Goal: Task Accomplishment & Management: Manage account settings

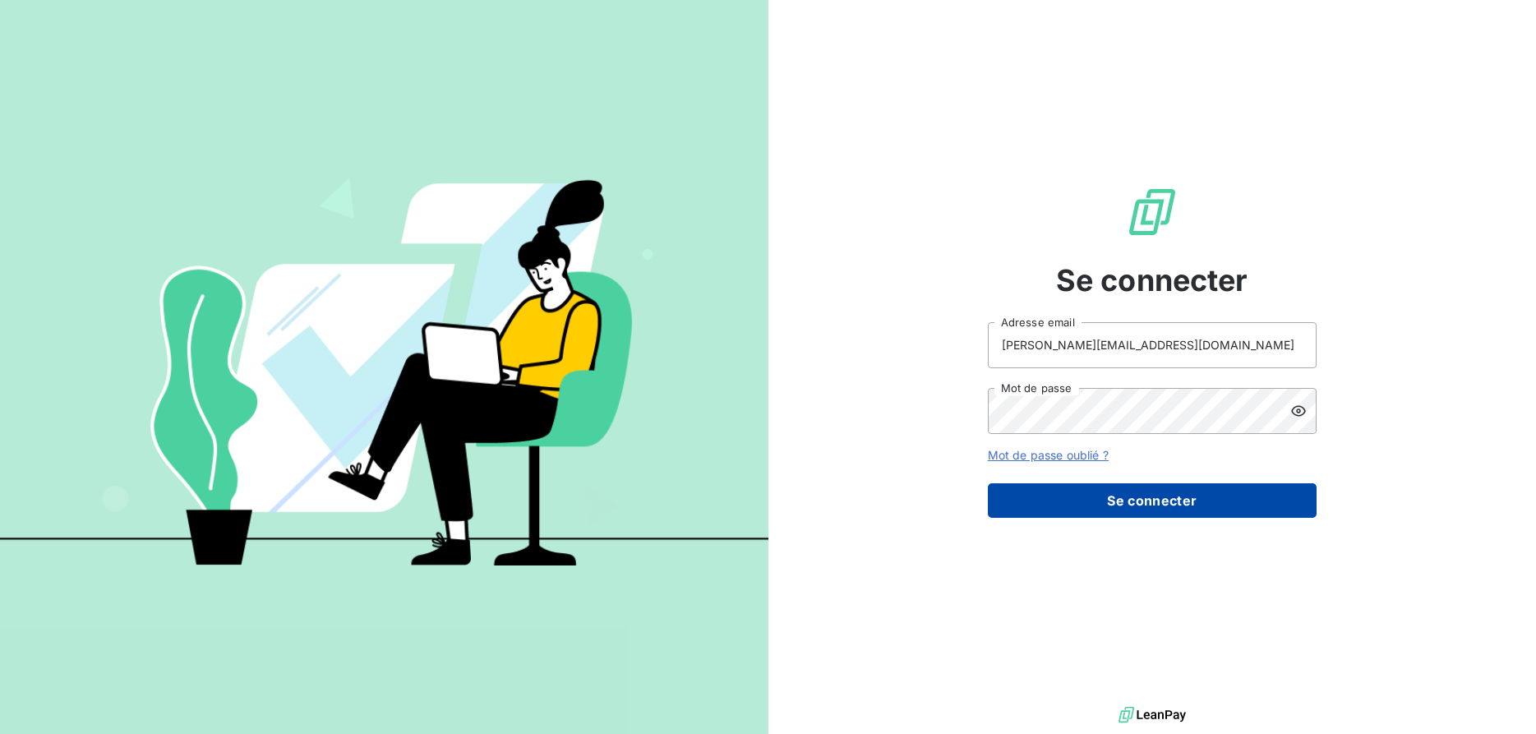
click at [1118, 496] on button "Se connecter" at bounding box center [1152, 500] width 329 height 35
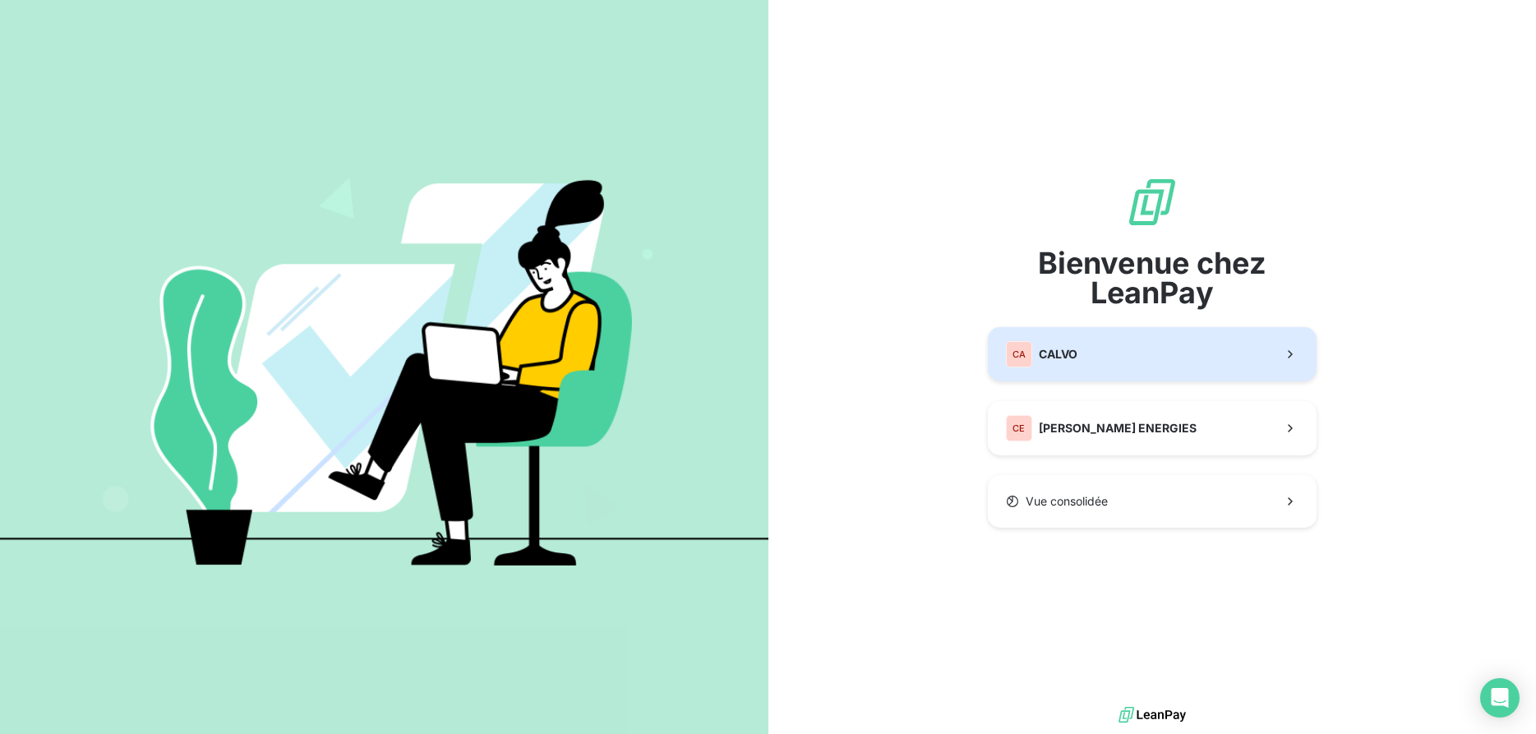
click at [1099, 367] on button "CA [PERSON_NAME]" at bounding box center [1152, 354] width 329 height 54
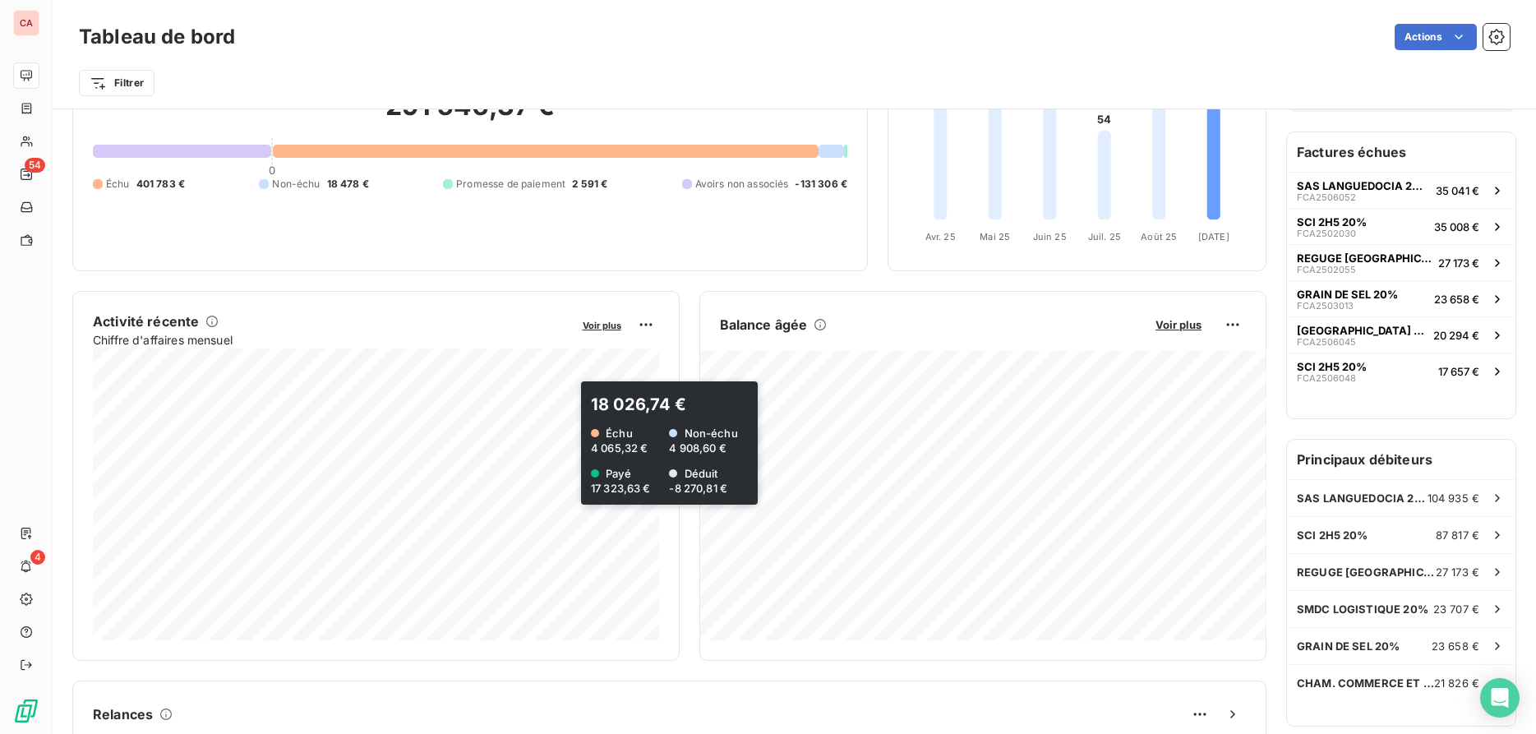
scroll to position [169, 0]
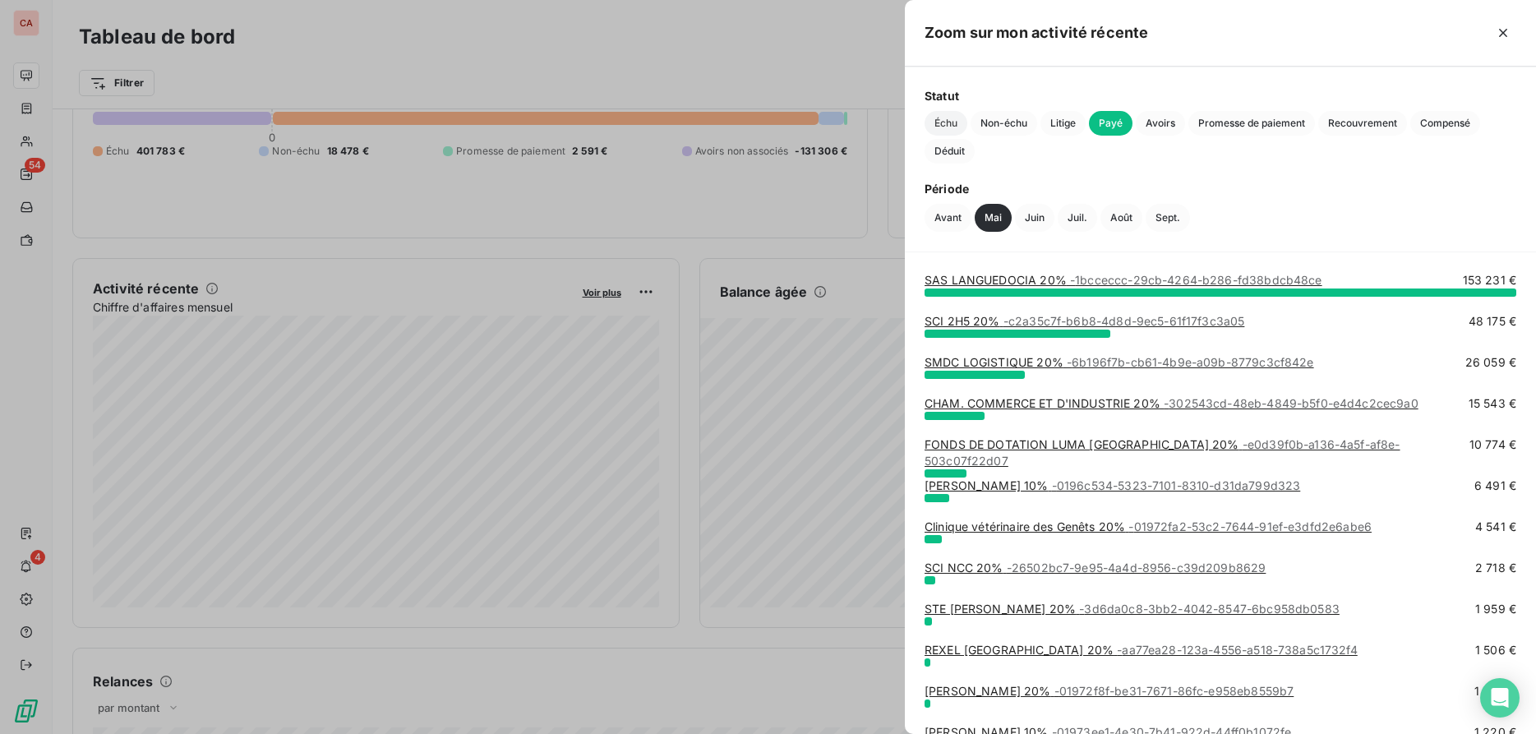
click at [954, 126] on span "Échu" at bounding box center [946, 123] width 43 height 25
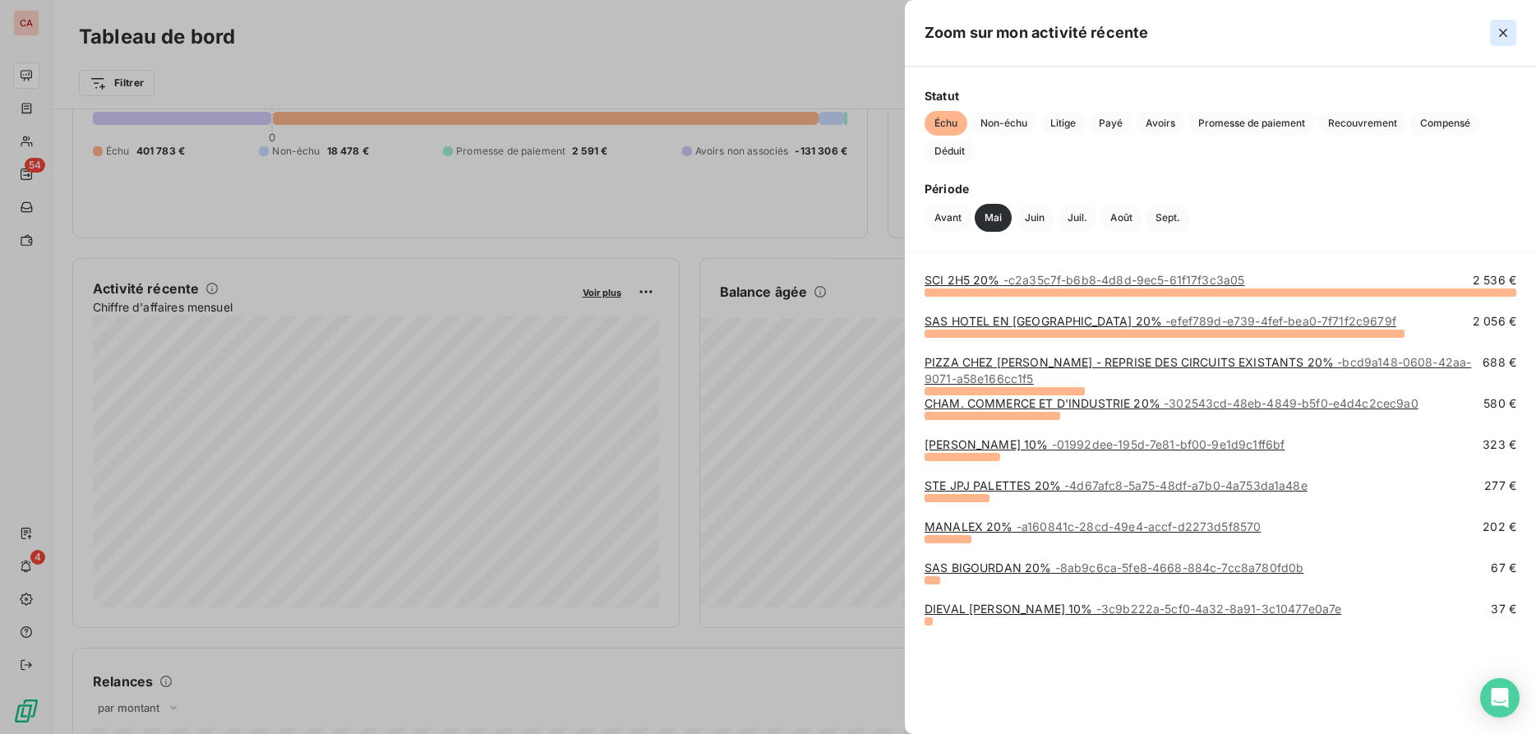
click at [1501, 35] on icon "button" at bounding box center [1503, 33] width 8 height 8
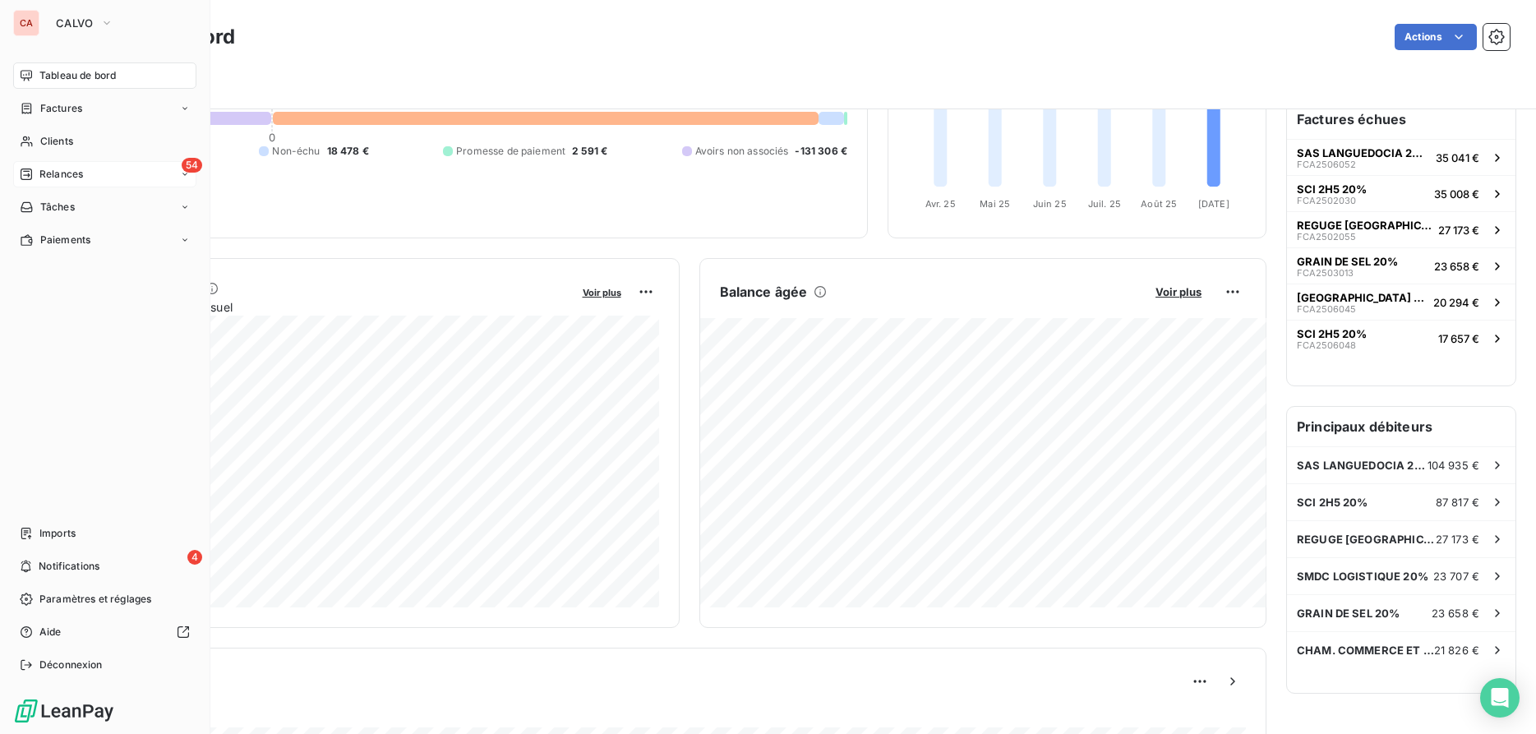
click at [46, 169] on span "Relances" at bounding box center [61, 174] width 44 height 15
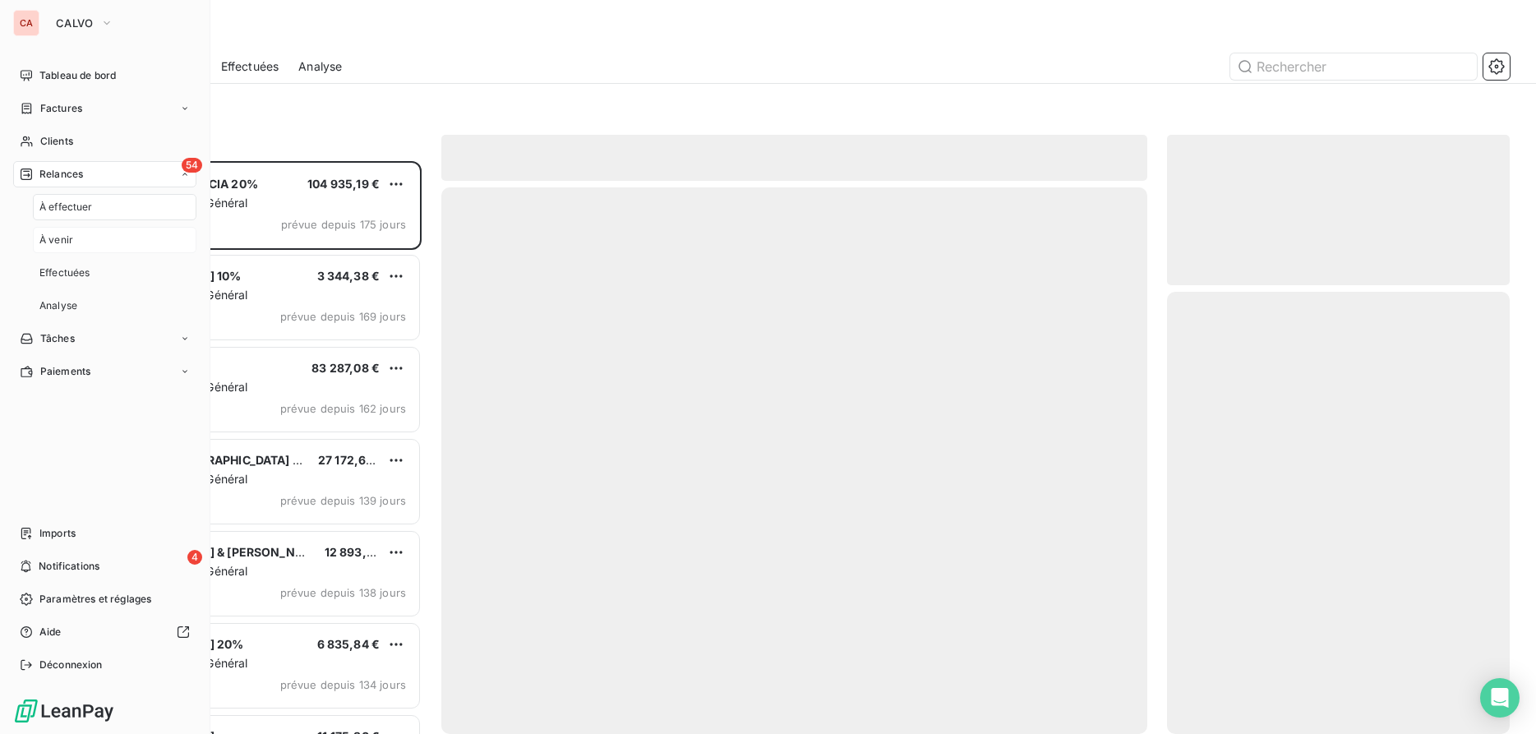
scroll to position [573, 344]
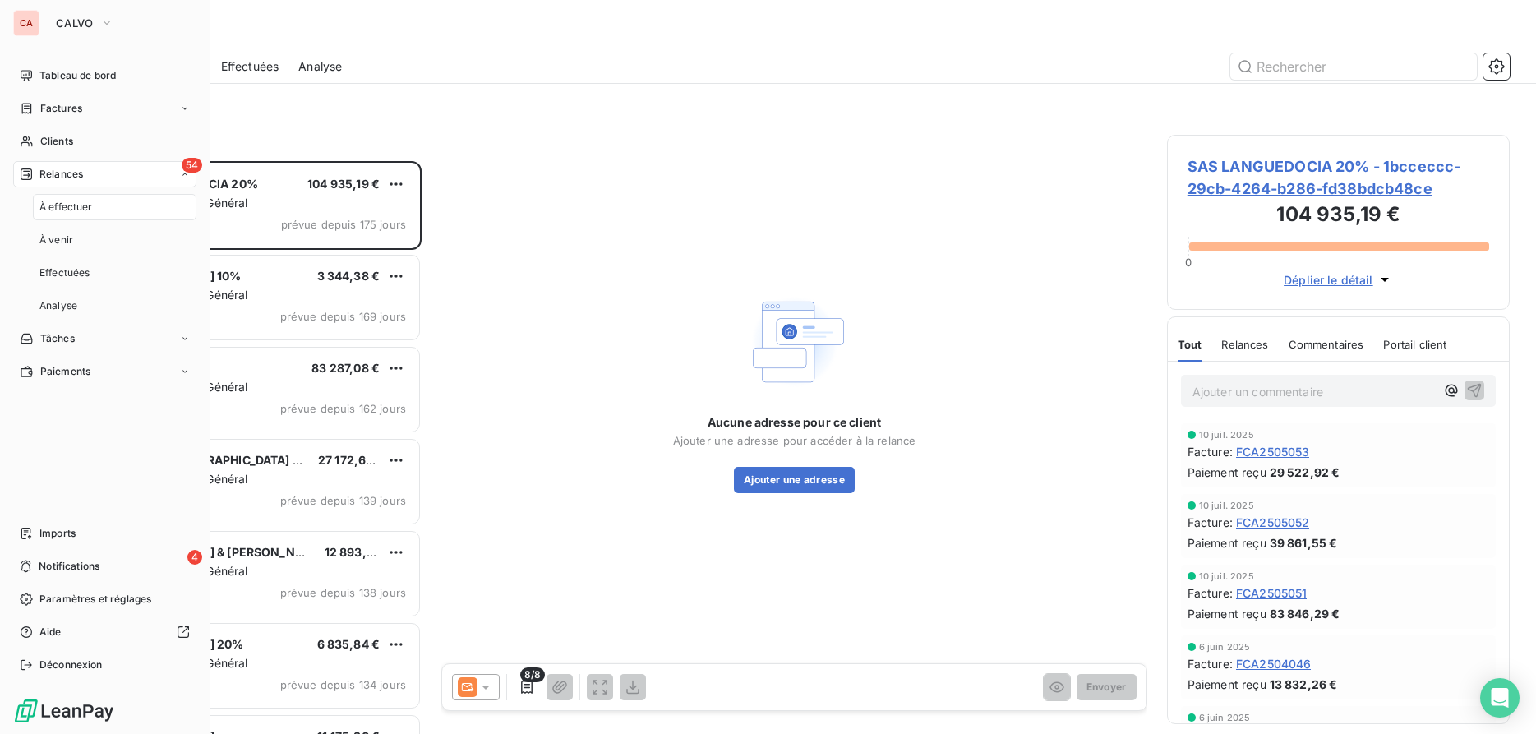
click at [78, 210] on span "À effectuer" at bounding box center [65, 207] width 53 height 15
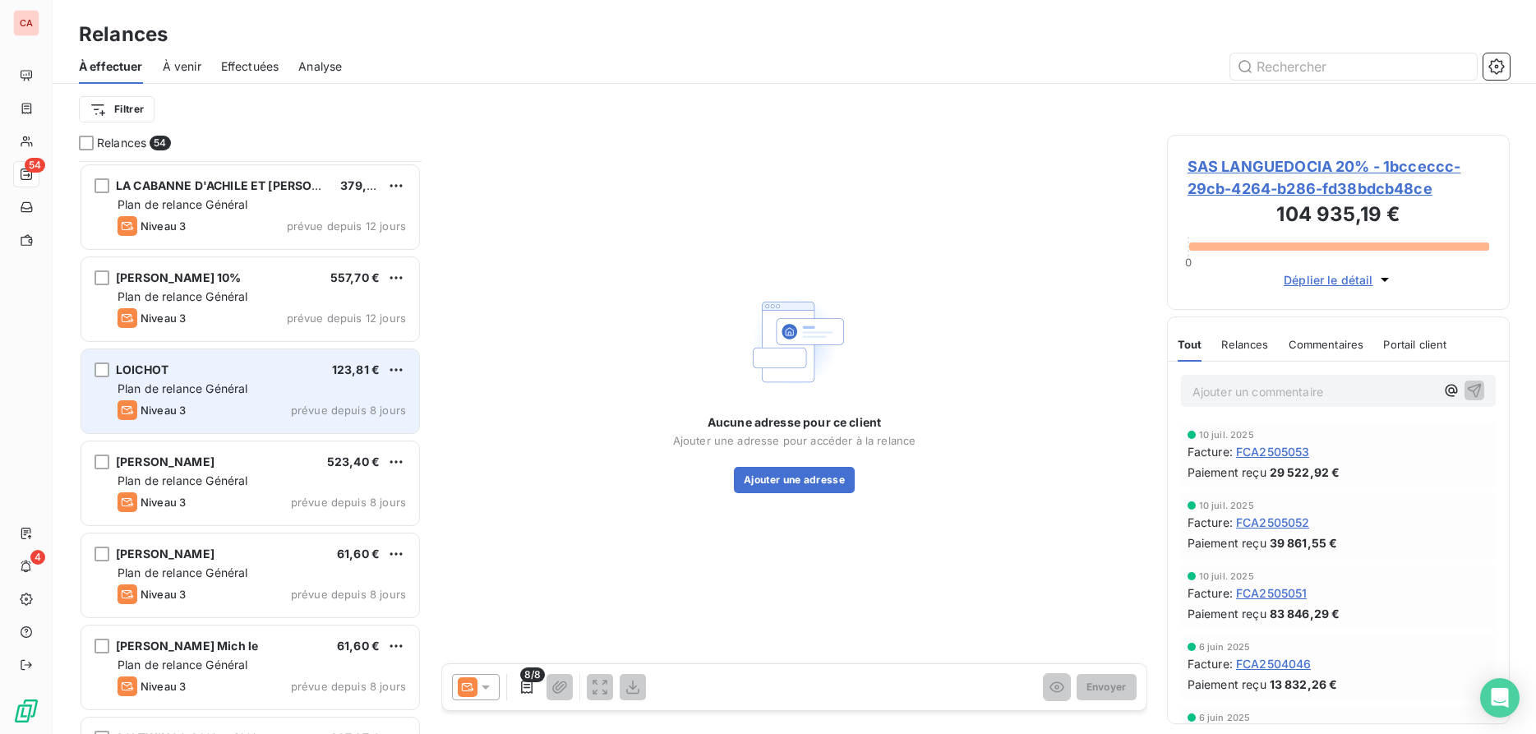
scroll to position [4399, 0]
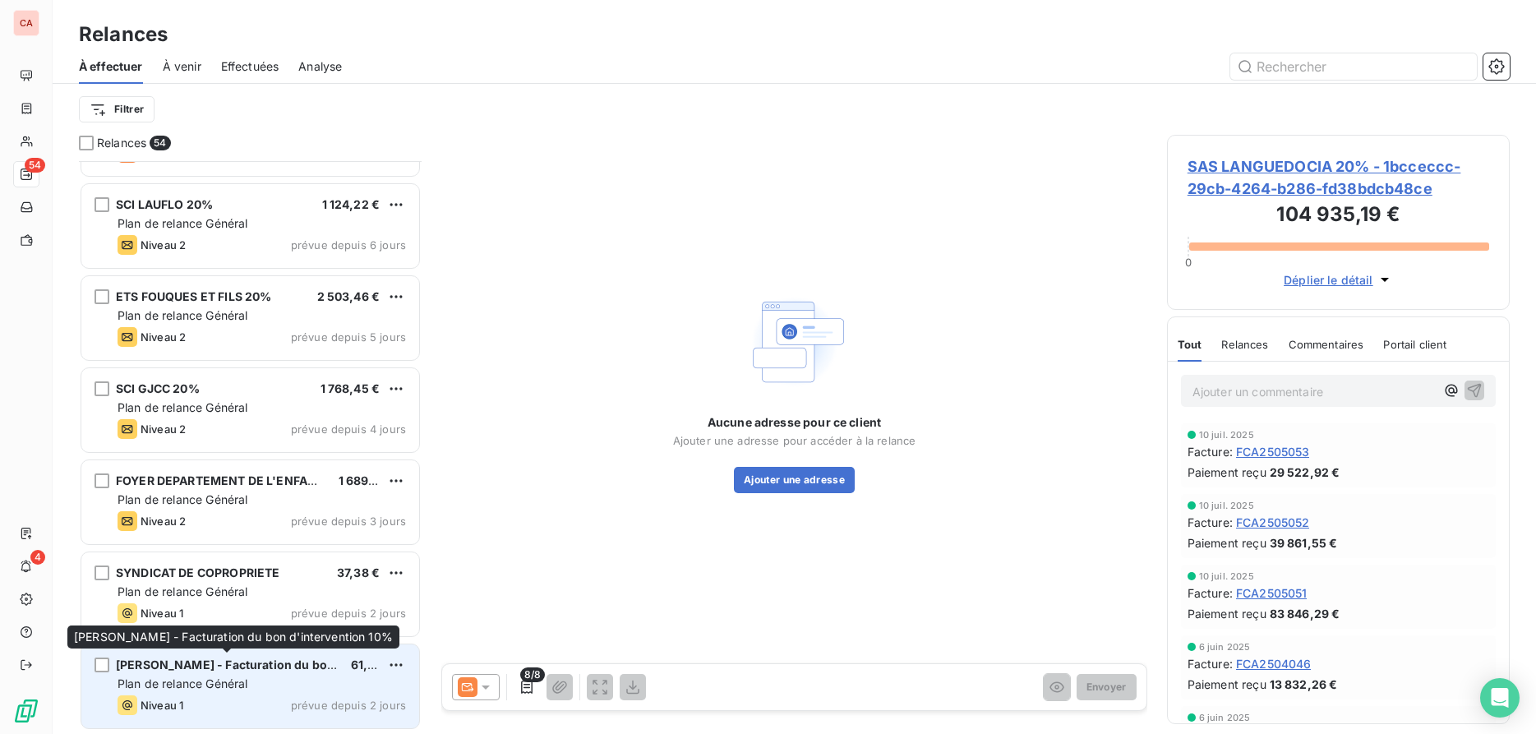
click at [252, 669] on span "[PERSON_NAME] - Facturation du bon d'intervention 10%" at bounding box center [281, 665] width 330 height 14
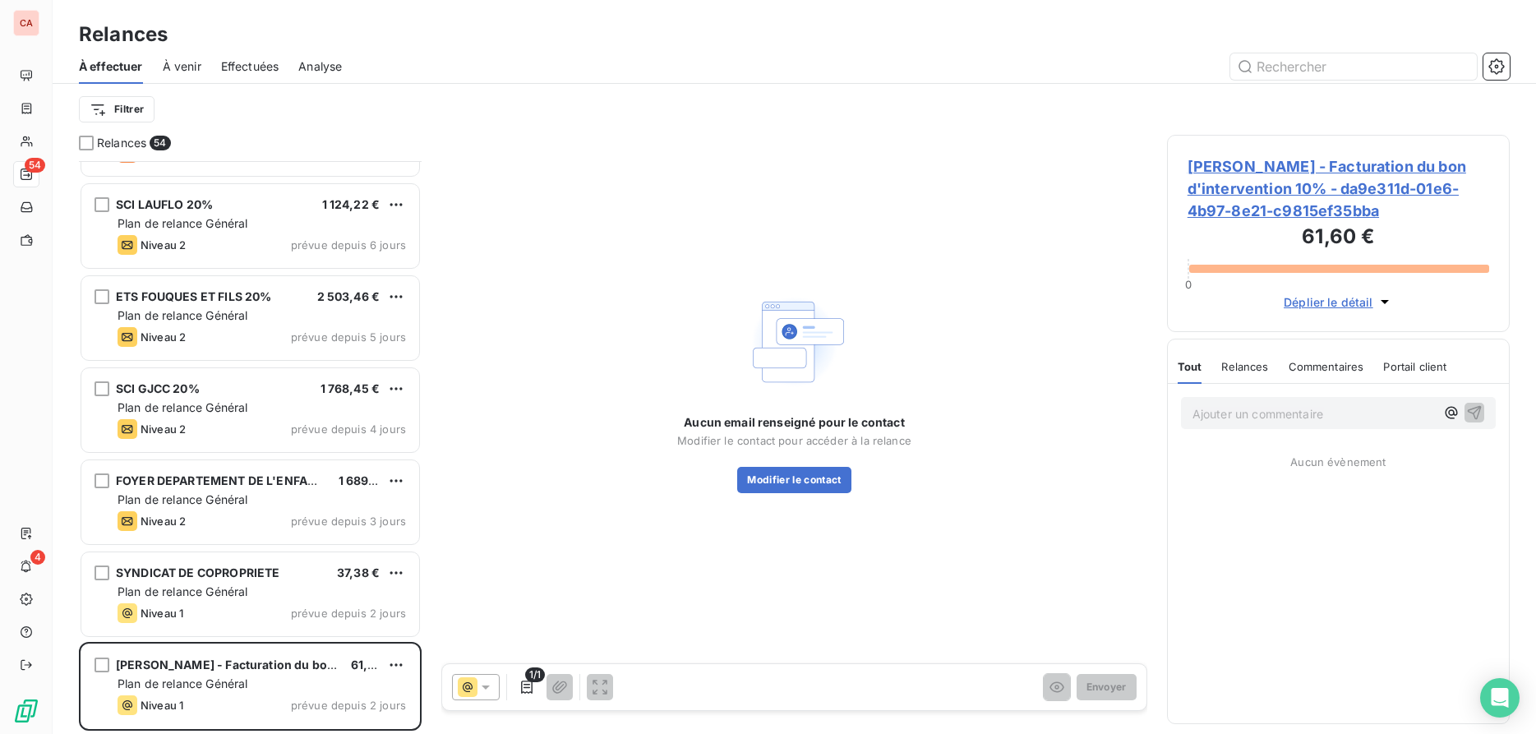
click at [1221, 182] on span "[PERSON_NAME] - Facturation du bon d'intervention 10% - da9e311d-01e6-4b97-8e21…" at bounding box center [1339, 188] width 302 height 67
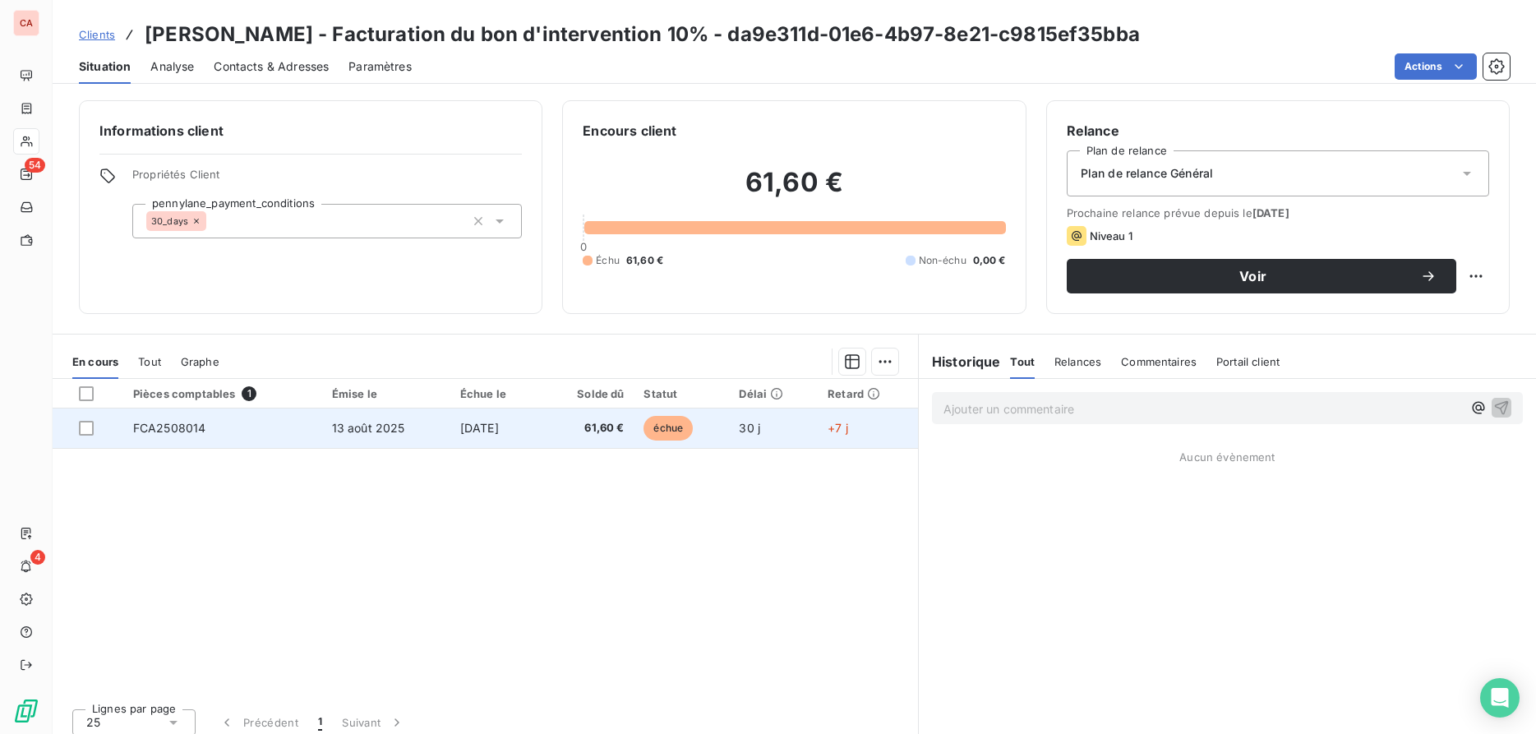
click at [211, 437] on td "FCA2508014" at bounding box center [222, 428] width 199 height 39
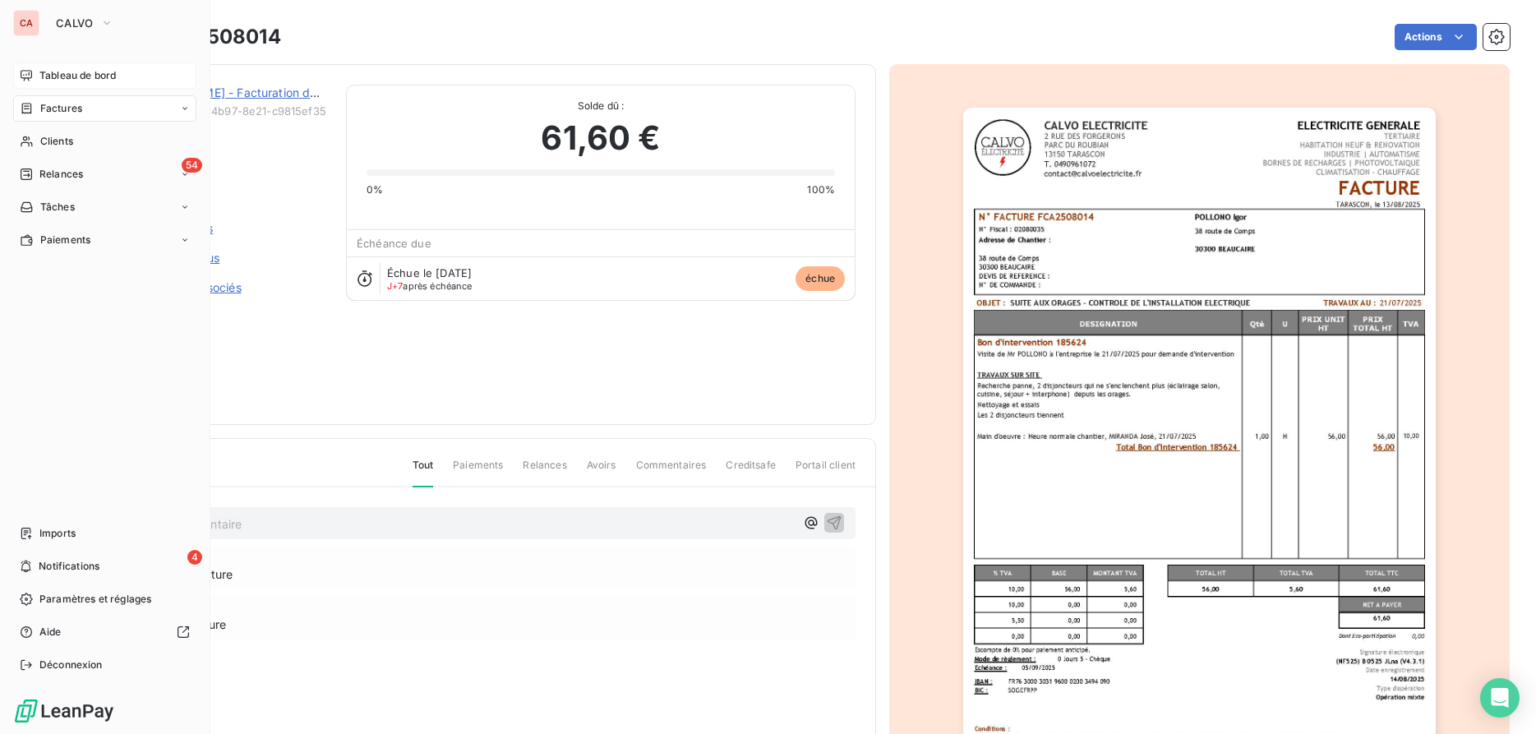
click at [73, 75] on span "Tableau de bord" at bounding box center [77, 75] width 76 height 15
